Goal: Information Seeking & Learning: Compare options

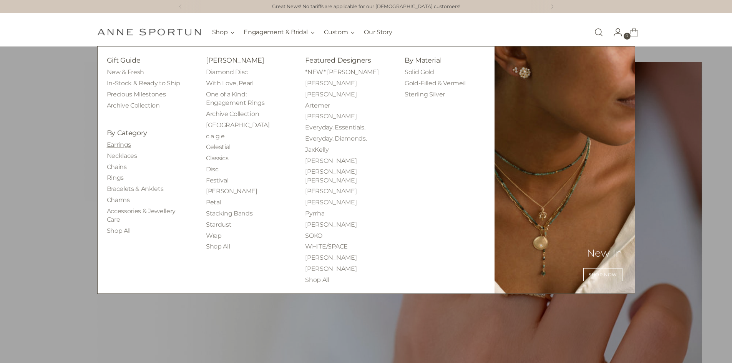
click at [115, 144] on link "Earrings" at bounding box center [119, 144] width 24 height 7
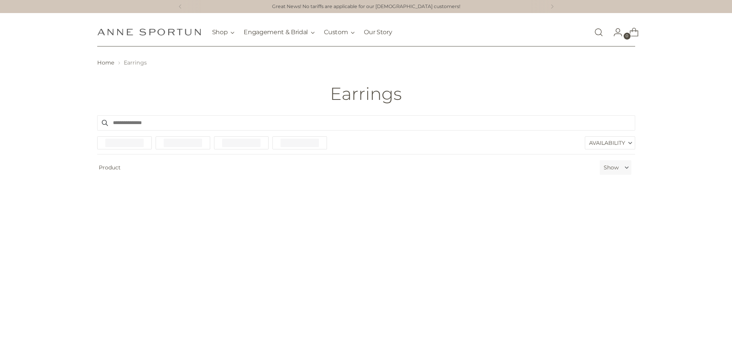
click at [613, 148] on span "Availability" at bounding box center [607, 143] width 36 height 12
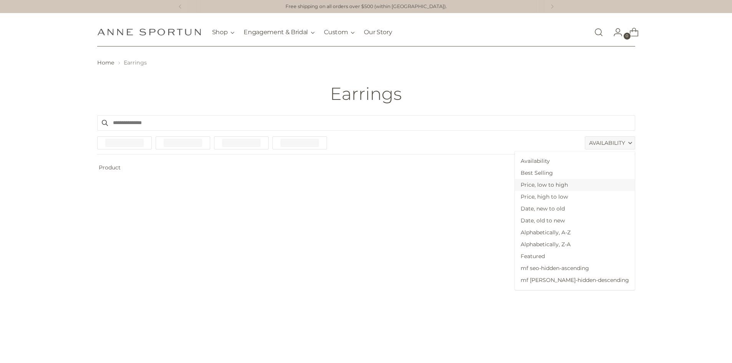
click at [599, 183] on span "Price, low to high" at bounding box center [575, 185] width 120 height 12
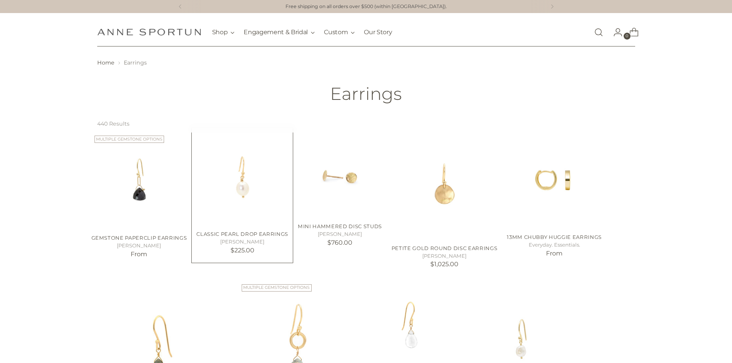
click at [0, 0] on img "Classic Pearl Drop Earrings" at bounding box center [0, 0] width 0 height 0
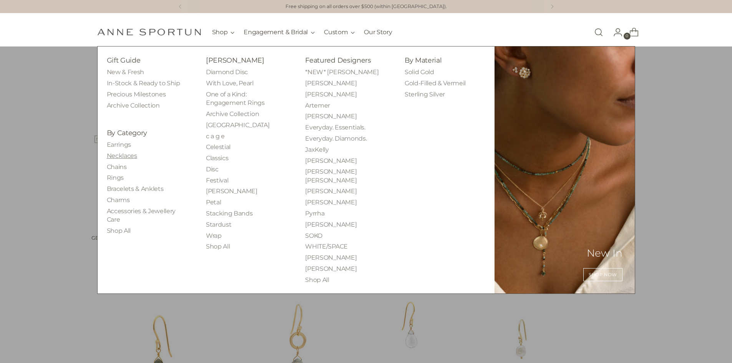
click at [125, 154] on link "Necklaces" at bounding box center [122, 155] width 30 height 7
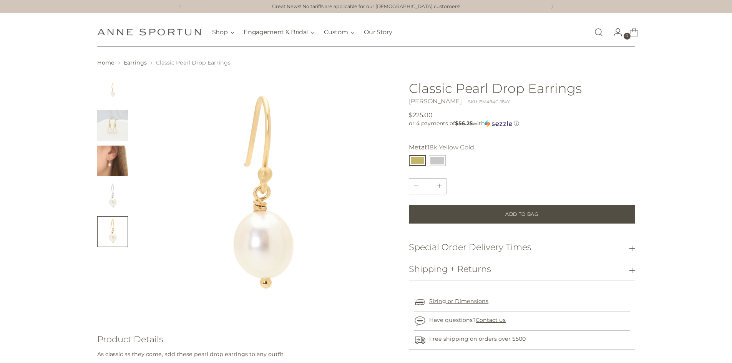
click at [108, 166] on img "Change image to image 3" at bounding box center [112, 161] width 31 height 31
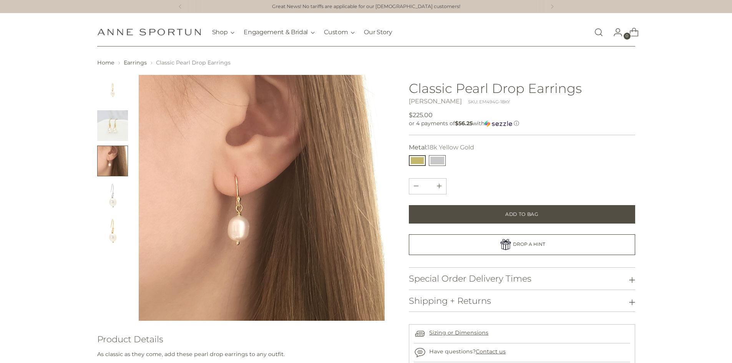
click at [438, 160] on button "14k White Gold" at bounding box center [437, 160] width 17 height 11
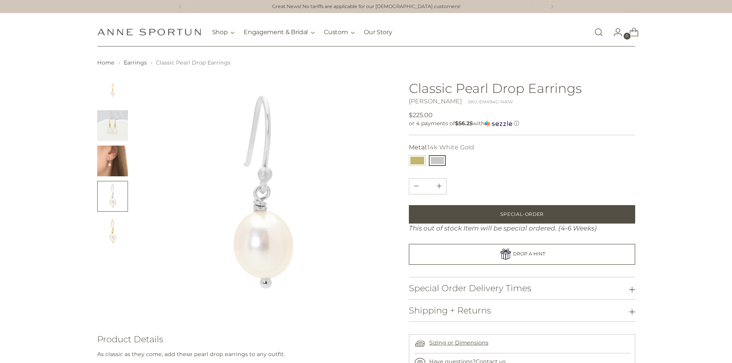
click at [108, 160] on img "Change image to image 3" at bounding box center [112, 161] width 31 height 31
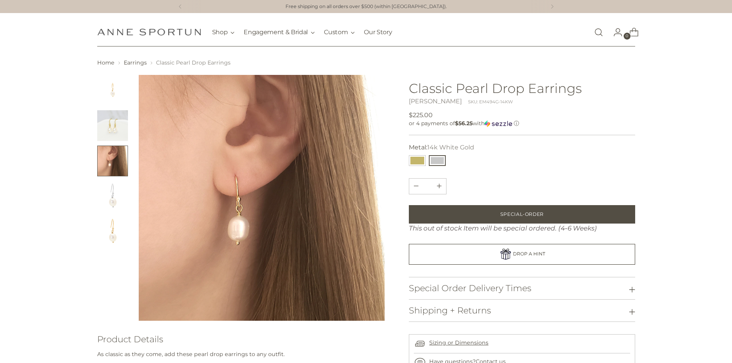
click at [112, 193] on img "Change image to image 4" at bounding box center [112, 196] width 31 height 31
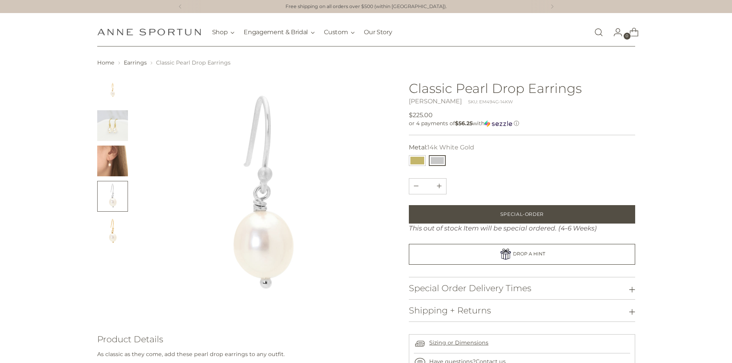
click at [104, 230] on img "Change image to image 5" at bounding box center [112, 231] width 31 height 31
click at [107, 197] on img "Change image to image 4" at bounding box center [112, 196] width 31 height 31
click at [113, 236] on img "Change image to image 5" at bounding box center [112, 231] width 31 height 31
click at [119, 167] on img "Change image to image 3" at bounding box center [112, 161] width 31 height 31
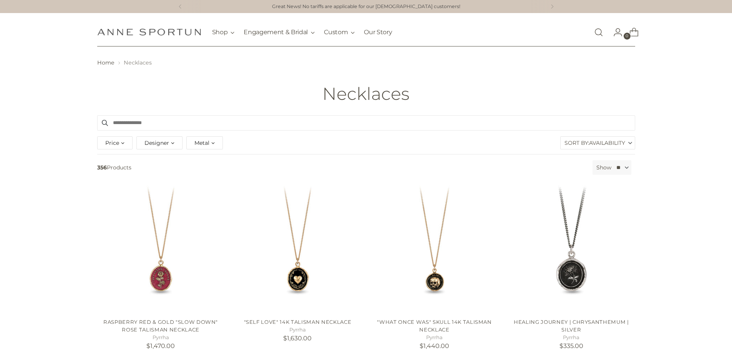
click at [608, 172] on div "Show ** ** ** **" at bounding box center [612, 167] width 39 height 15
click at [604, 145] on span "Availability" at bounding box center [607, 143] width 36 height 12
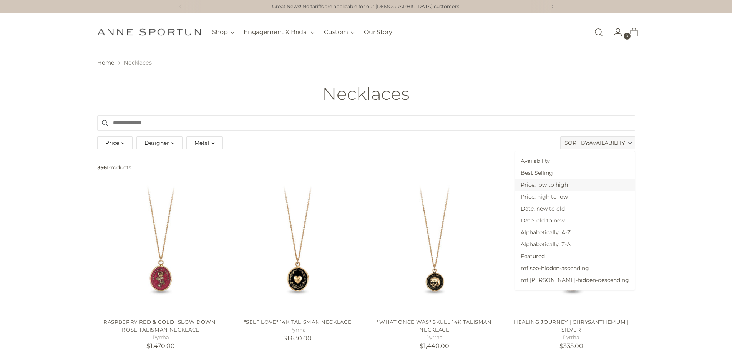
click at [575, 186] on span "Price, low to high" at bounding box center [575, 185] width 120 height 12
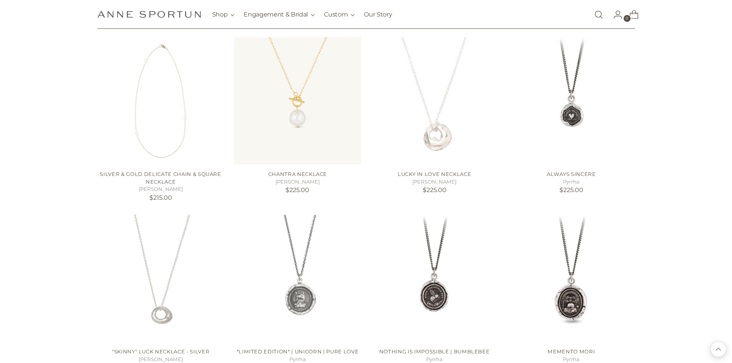
scroll to position [1000, 0]
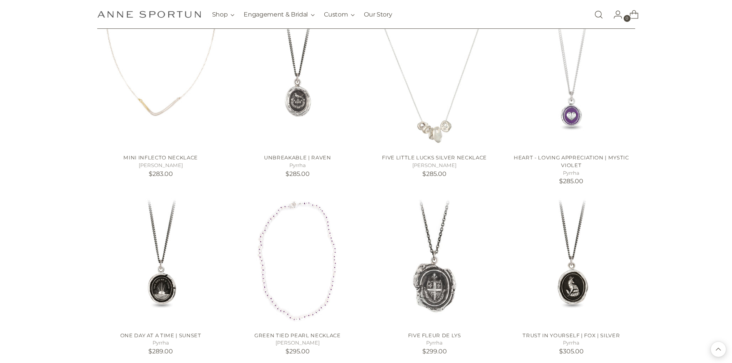
scroll to position [2115, 0]
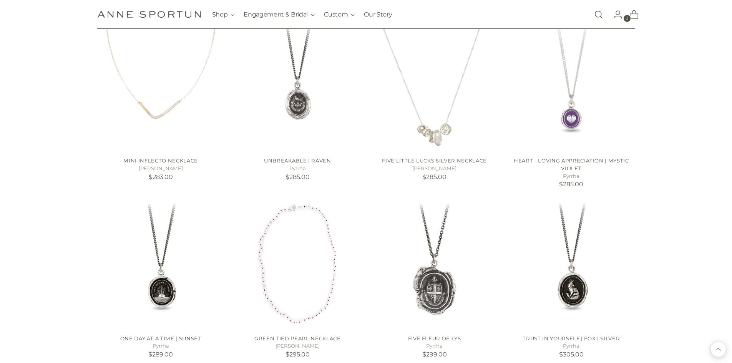
scroll to position [2076, 0]
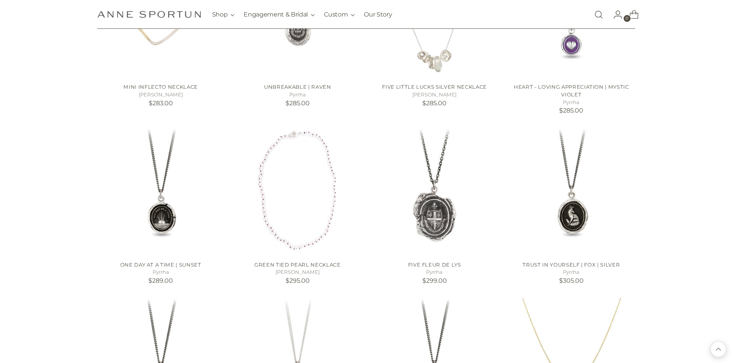
scroll to position [2038, 0]
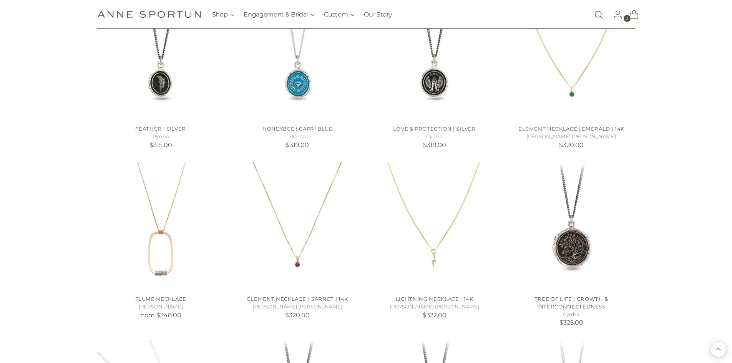
scroll to position [2461, 0]
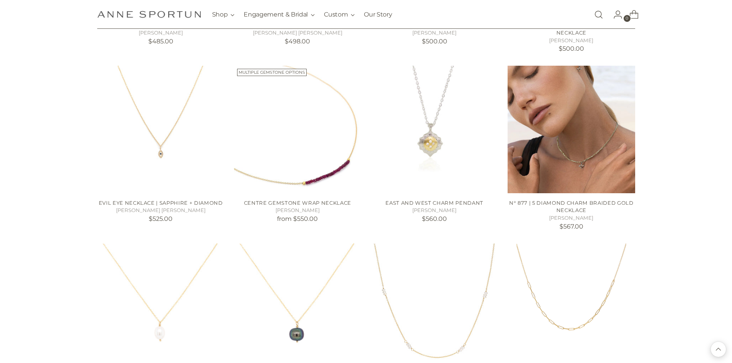
scroll to position [3537, 0]
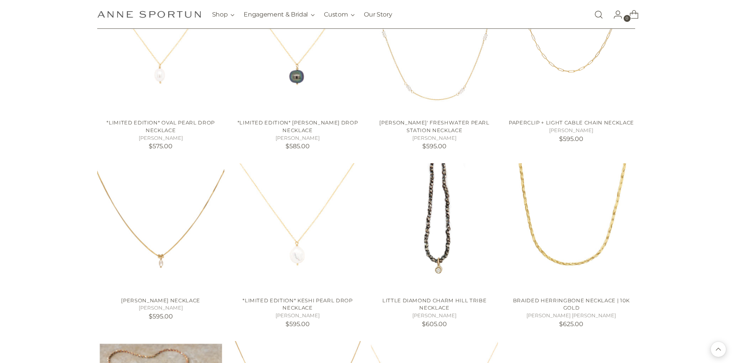
scroll to position [3691, 0]
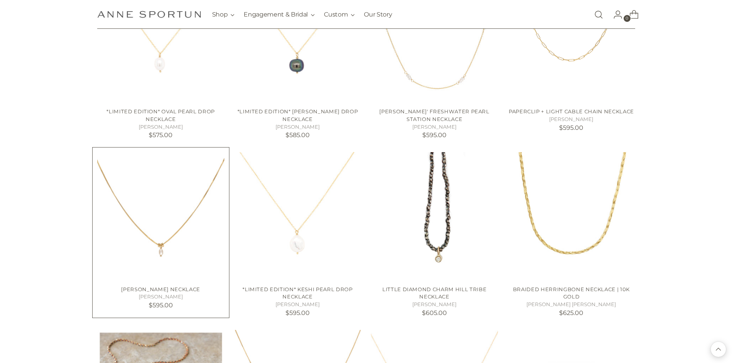
click at [0, 0] on img "Rice Pearl Necklace" at bounding box center [0, 0] width 0 height 0
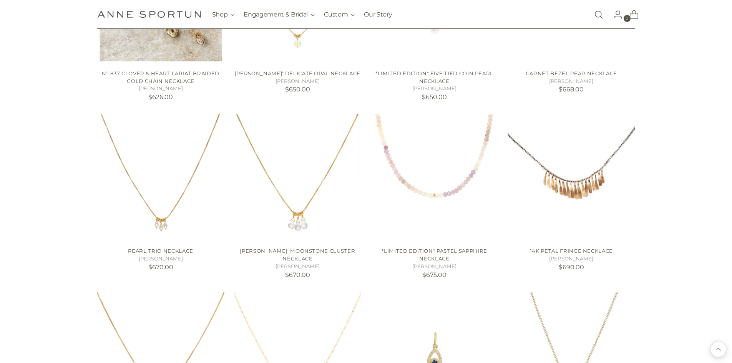
scroll to position [4114, 0]
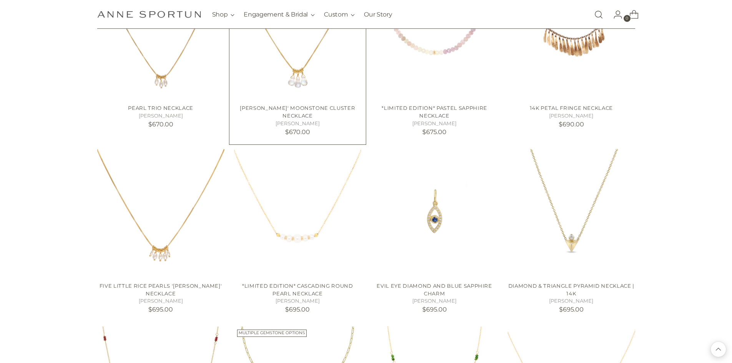
scroll to position [4230, 0]
click at [0, 0] on img "Five Little Rice Pearls 'Luna' Necklace" at bounding box center [0, 0] width 0 height 0
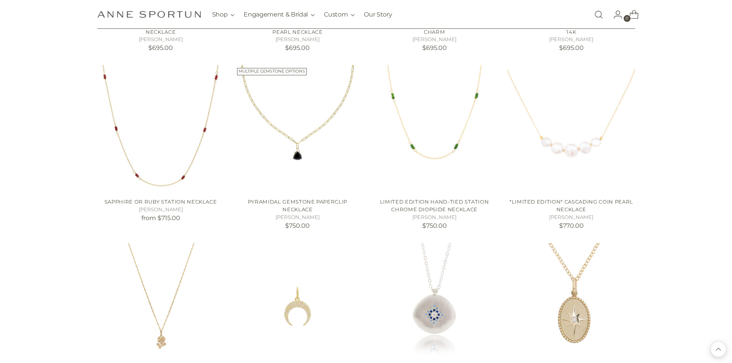
scroll to position [4576, 0]
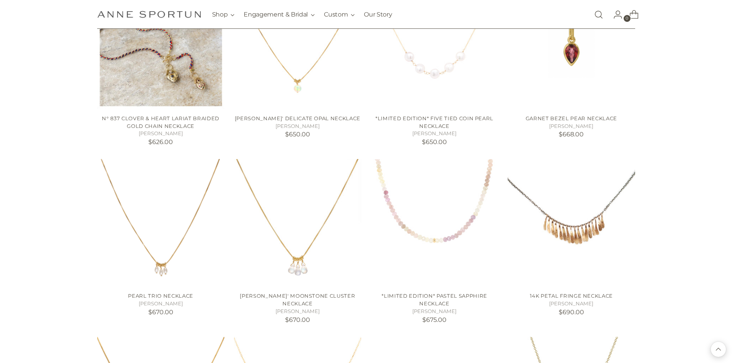
scroll to position [3922, 0]
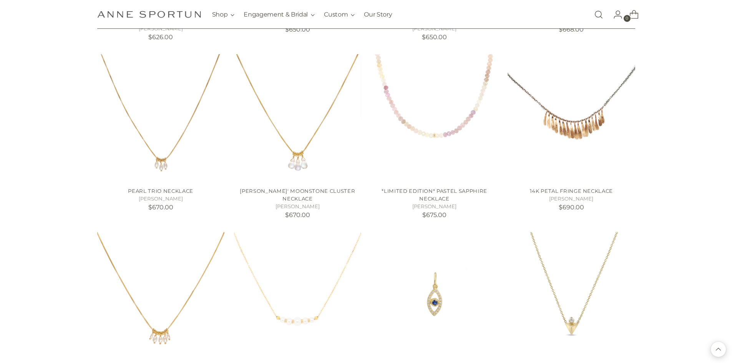
scroll to position [4153, 0]
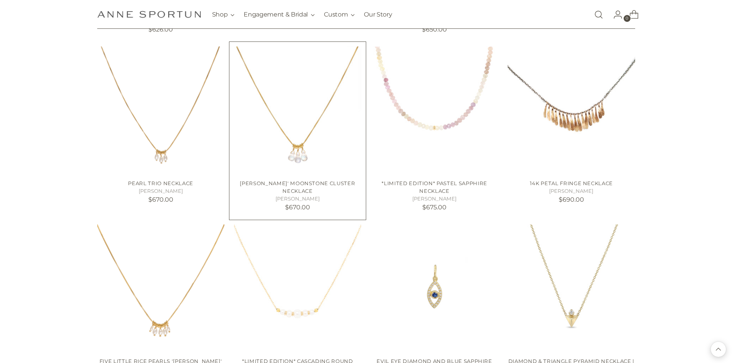
click at [0, 0] on img "Luna' Moonstone Cluster Necklace" at bounding box center [0, 0] width 0 height 0
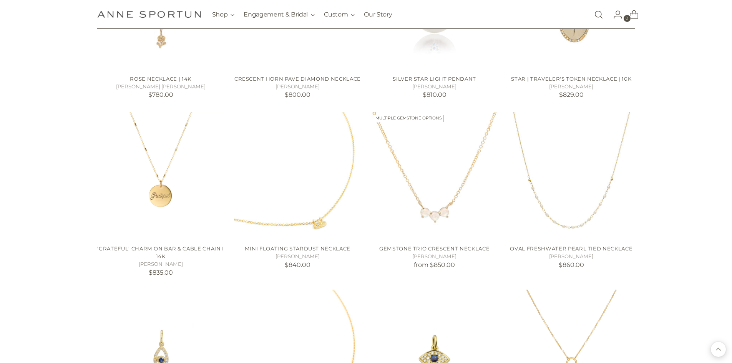
scroll to position [4806, 0]
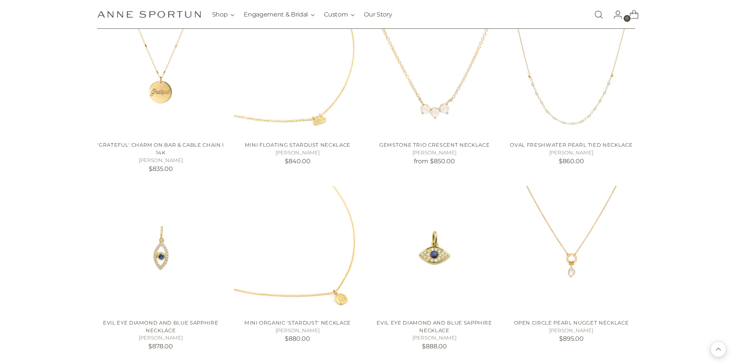
scroll to position [4922, 0]
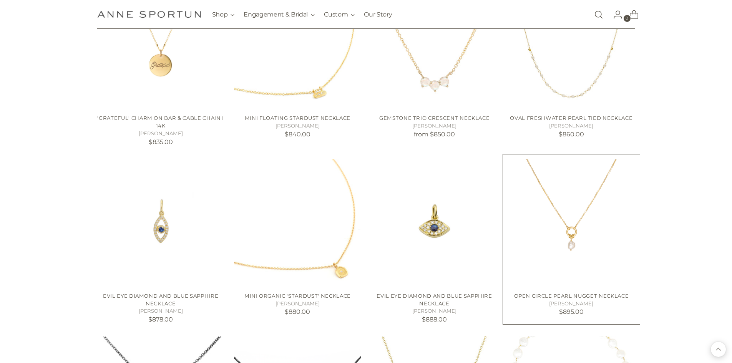
click at [0, 0] on img "Open Circle Pearl Nugget Necklace" at bounding box center [0, 0] width 0 height 0
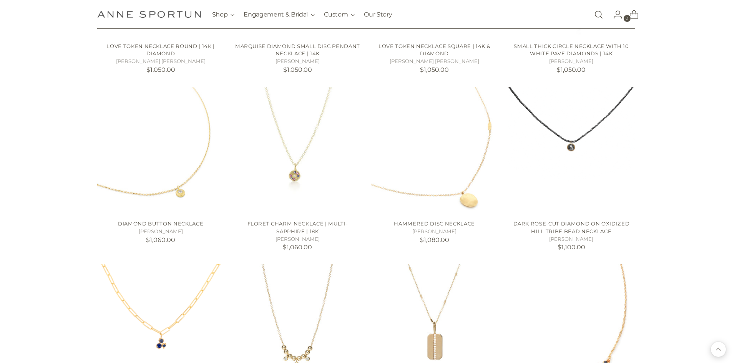
scroll to position [5998, 0]
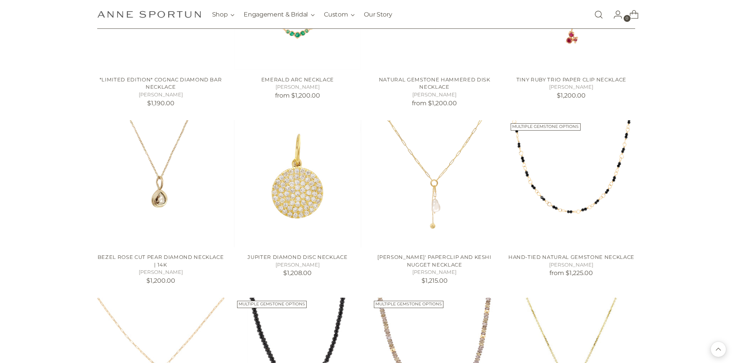
scroll to position [6575, 0]
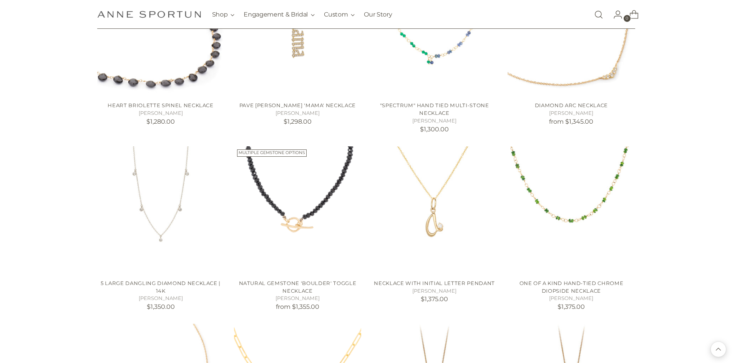
scroll to position [7267, 0]
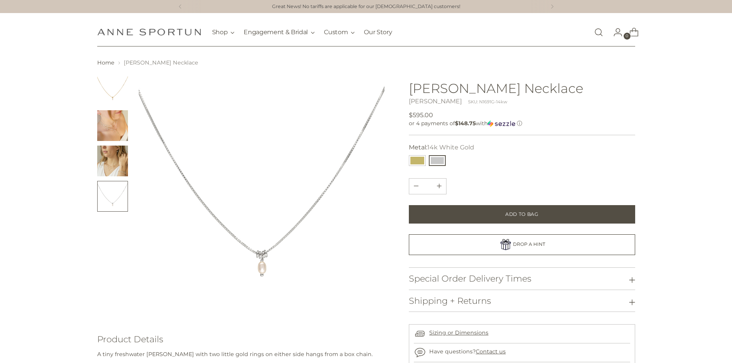
click at [447, 161] on div "**********" at bounding box center [428, 161] width 40 height 14
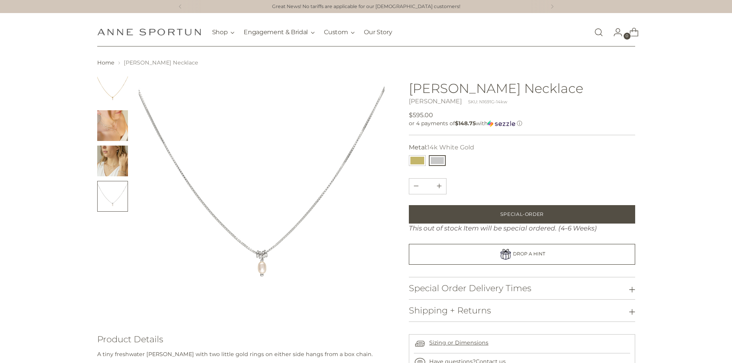
click at [115, 121] on img "Change image to image 2" at bounding box center [112, 125] width 31 height 31
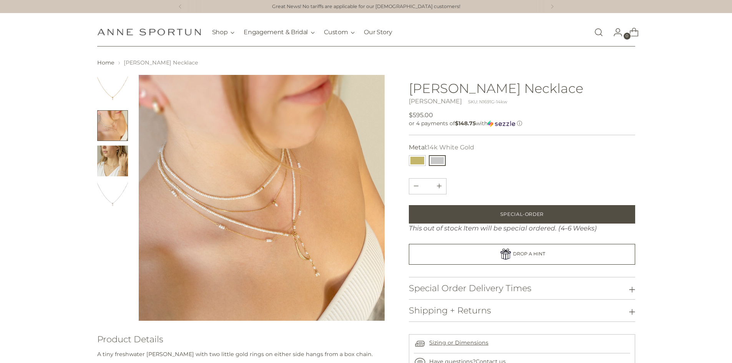
click at [118, 167] on img "Change image to image 3" at bounding box center [112, 161] width 31 height 31
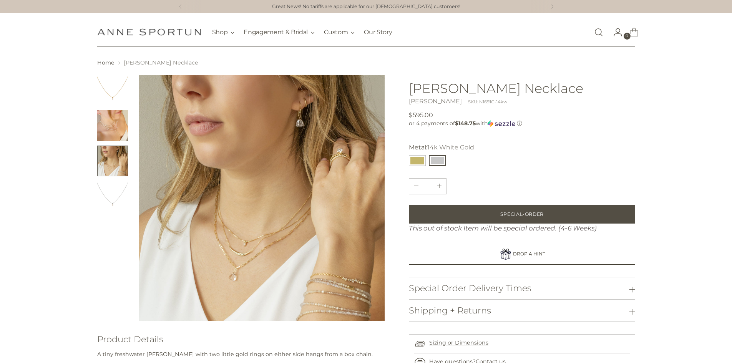
click at [110, 121] on img "Change image to image 2" at bounding box center [112, 125] width 31 height 31
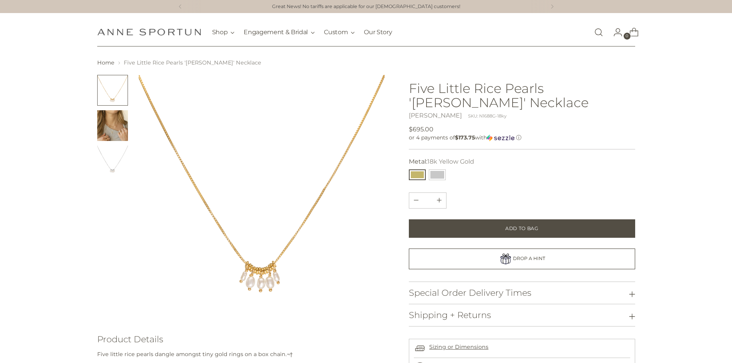
click at [109, 134] on img "Change image to image 2" at bounding box center [112, 125] width 31 height 31
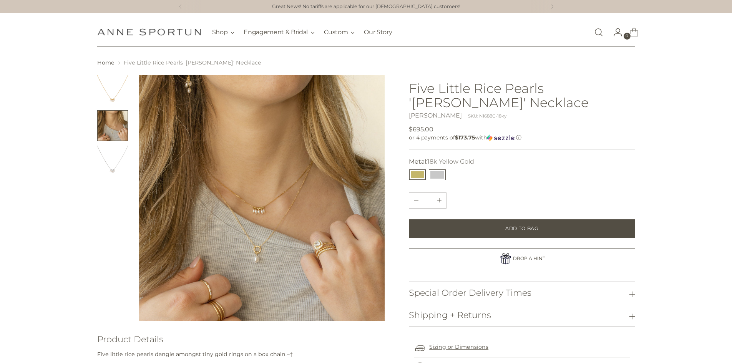
click at [436, 174] on button "14k White Gold" at bounding box center [437, 175] width 17 height 11
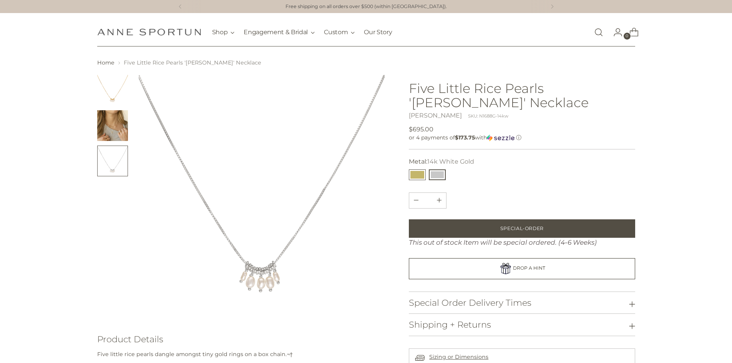
click at [422, 171] on button "18k Yellow Gold" at bounding box center [417, 175] width 17 height 11
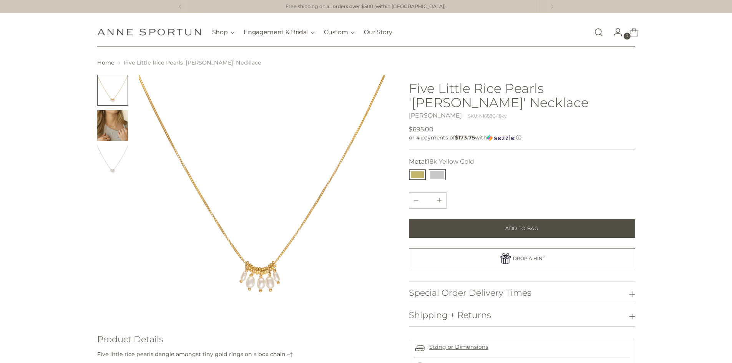
click at [438, 175] on button "14k White Gold" at bounding box center [437, 175] width 17 height 11
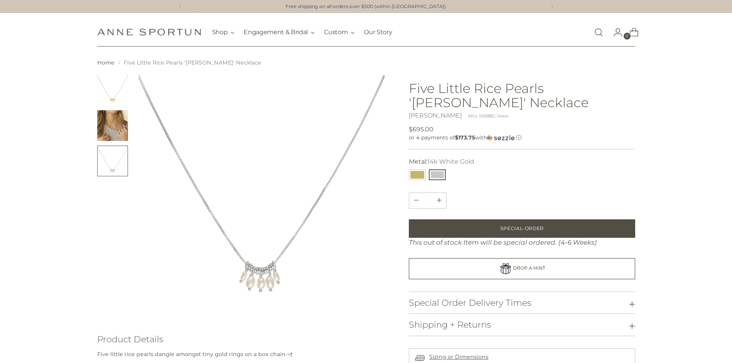
click at [113, 130] on img "Change image to image 2" at bounding box center [112, 125] width 31 height 31
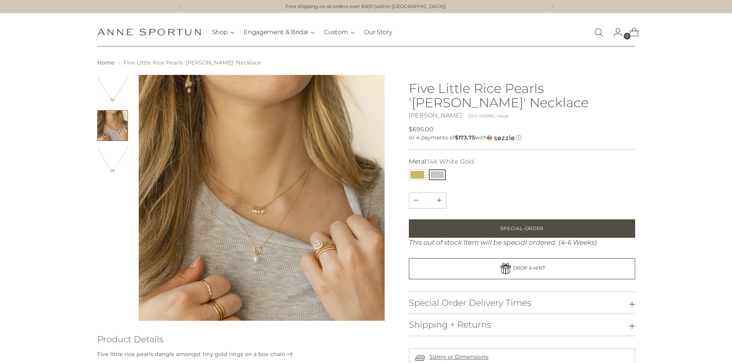
click at [56, 139] on section "Home Five Little Rice Pearls 'Luna' Necklace" at bounding box center [366, 237] width 732 height 356
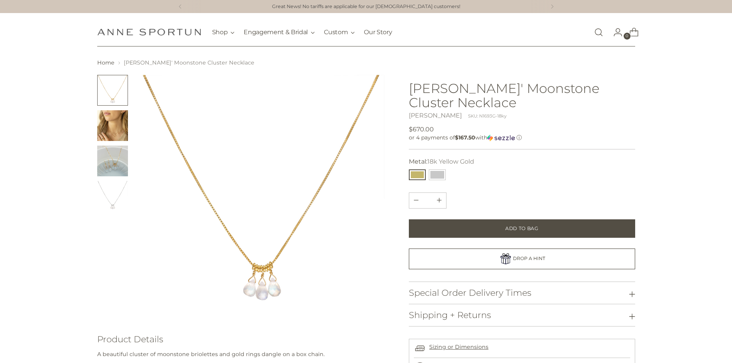
click at [106, 136] on img "Change image to image 2" at bounding box center [112, 125] width 31 height 31
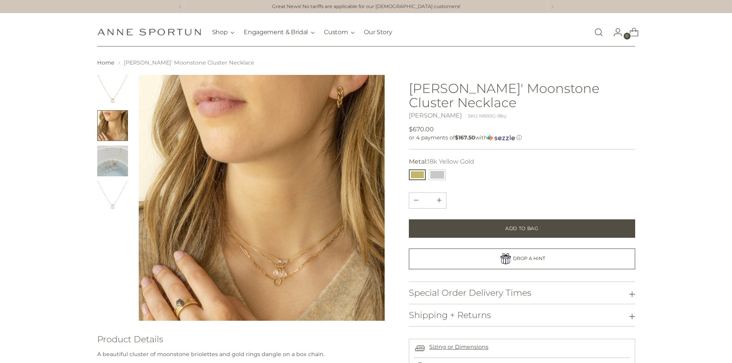
click at [285, 273] on img at bounding box center [262, 198] width 246 height 246
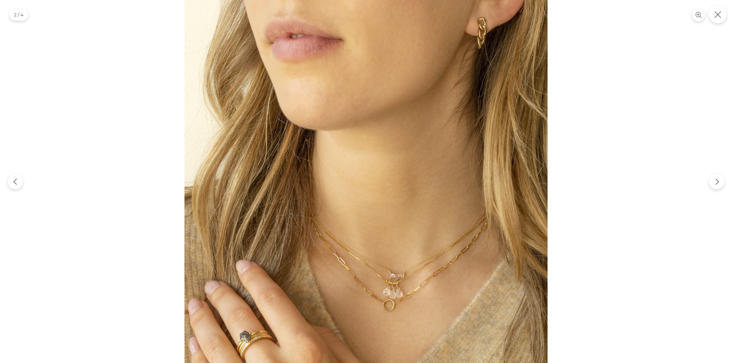
click at [719, 7] on button "Close" at bounding box center [718, 14] width 18 height 18
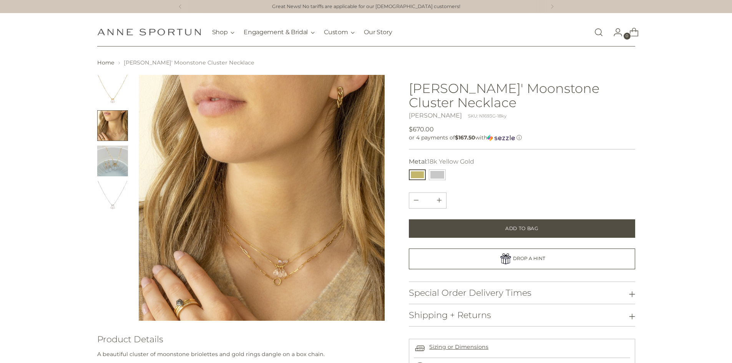
click at [117, 102] on img "Change image to image 1" at bounding box center [112, 90] width 31 height 31
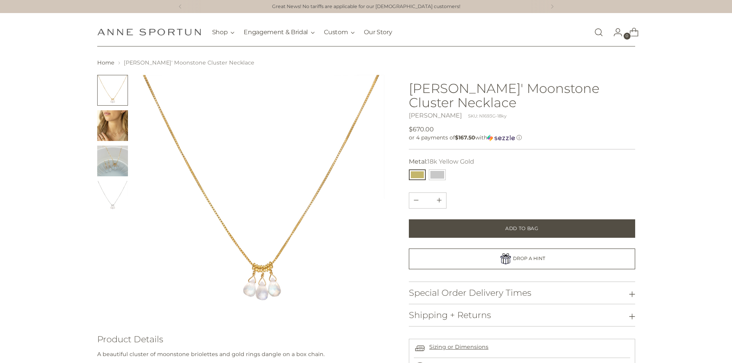
click at [261, 299] on img at bounding box center [262, 198] width 246 height 246
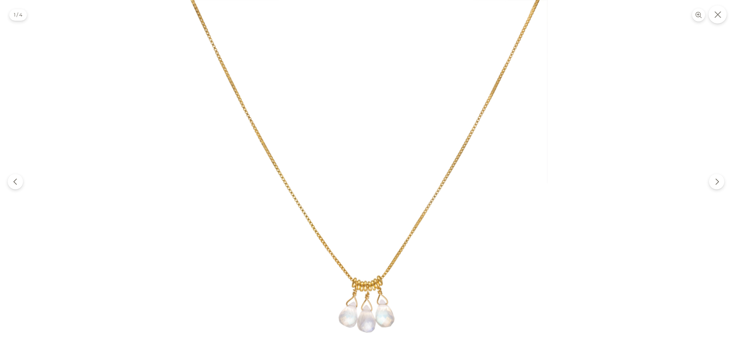
click at [715, 17] on icon "Close" at bounding box center [718, 14] width 7 height 7
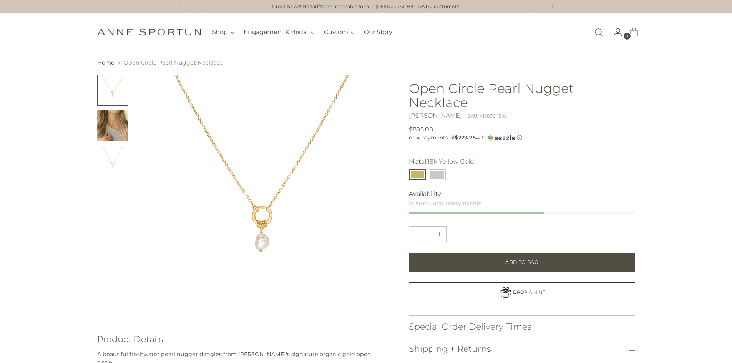
click at [107, 124] on img "Change image to image 2" at bounding box center [112, 125] width 31 height 31
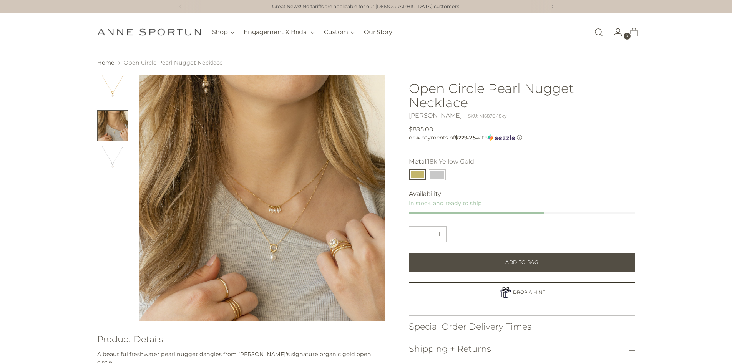
click at [294, 241] on img at bounding box center [262, 198] width 246 height 246
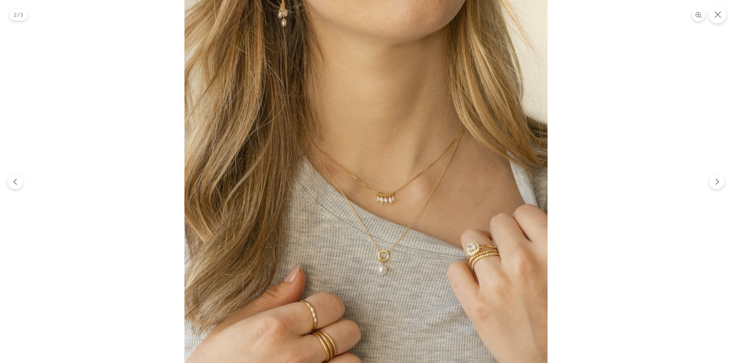
click at [721, 16] on icon "Close" at bounding box center [718, 14] width 7 height 7
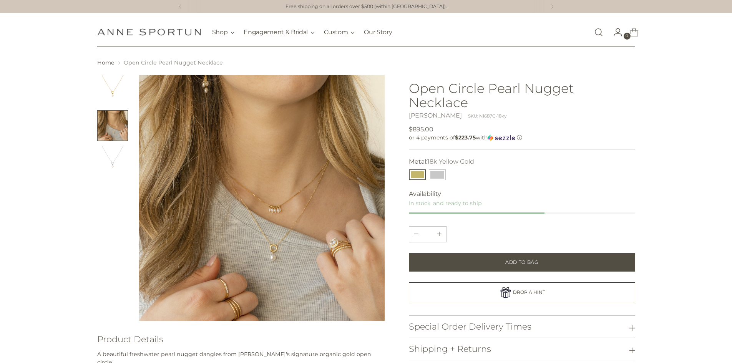
click at [428, 173] on div "**********" at bounding box center [428, 175] width 40 height 14
click at [433, 175] on button "14k White Gold" at bounding box center [437, 175] width 17 height 11
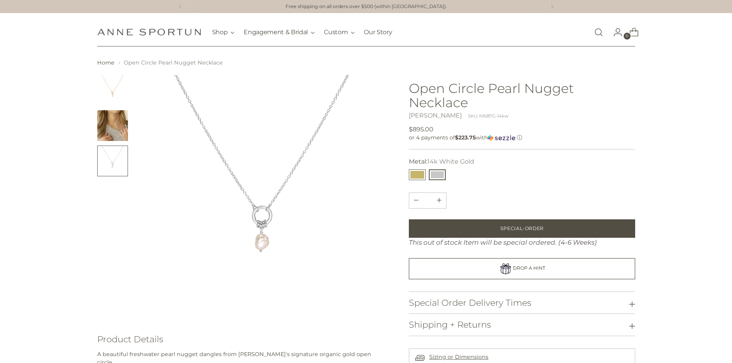
click at [420, 176] on button "18k Yellow Gold" at bounding box center [417, 175] width 17 height 11
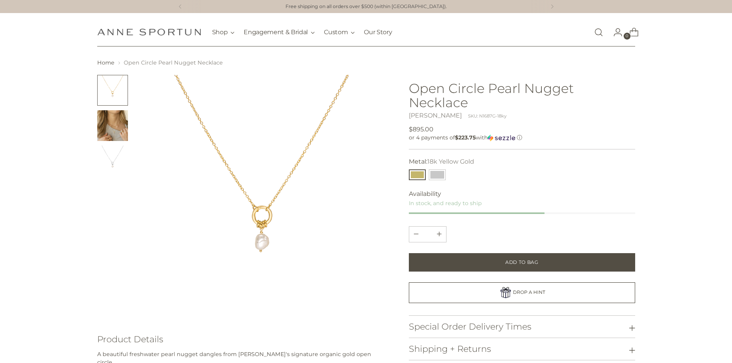
click at [109, 119] on img "Change image to image 2" at bounding box center [112, 125] width 31 height 31
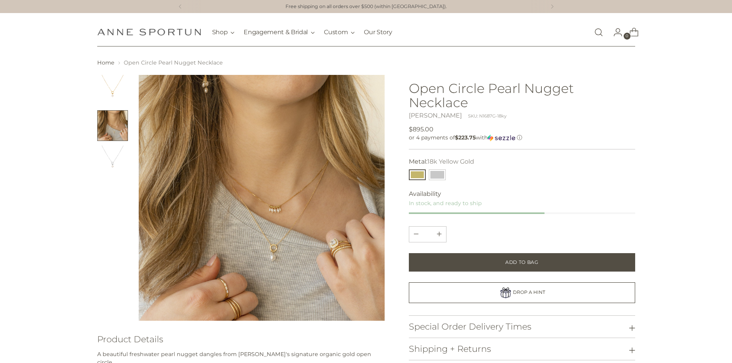
click at [300, 282] on img at bounding box center [262, 198] width 246 height 246
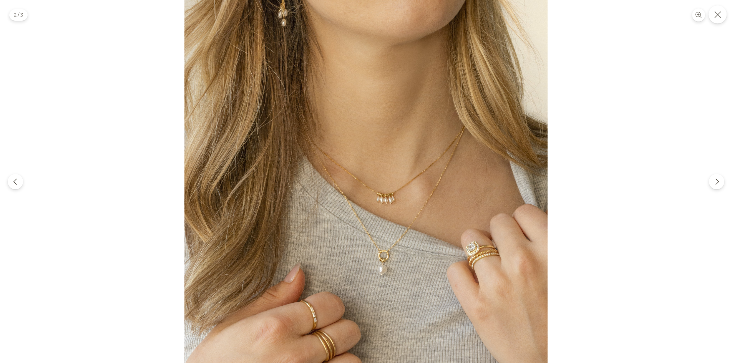
click at [719, 15] on icon "Close" at bounding box center [718, 14] width 7 height 7
